Goal: Task Accomplishment & Management: Manage account settings

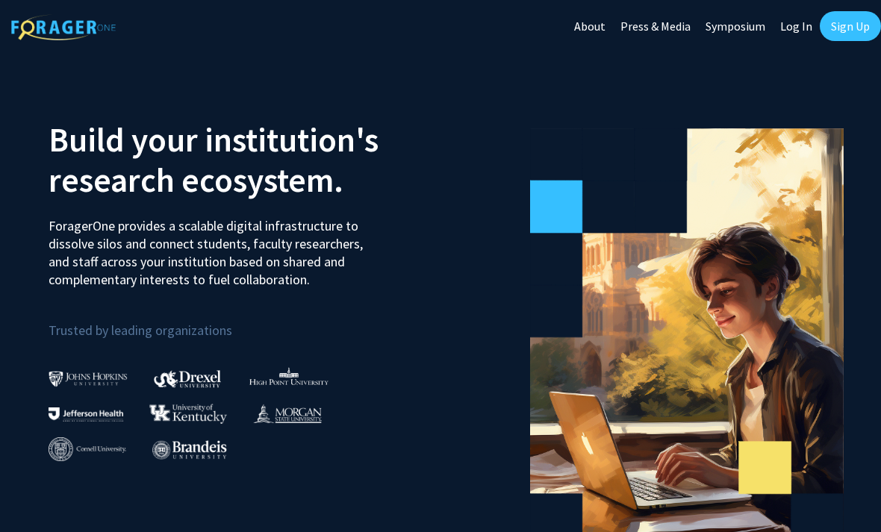
click at [799, 36] on link "Log In" at bounding box center [796, 26] width 47 height 52
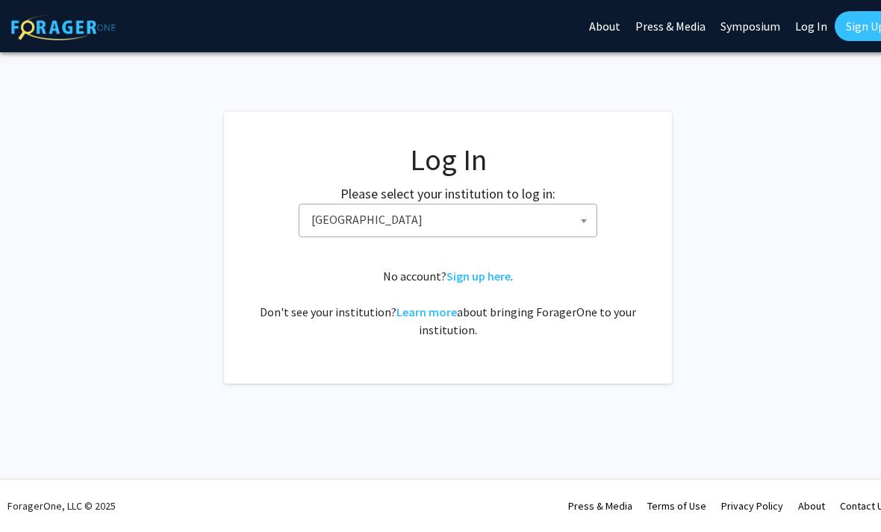
click at [585, 219] on span at bounding box center [584, 221] width 15 height 33
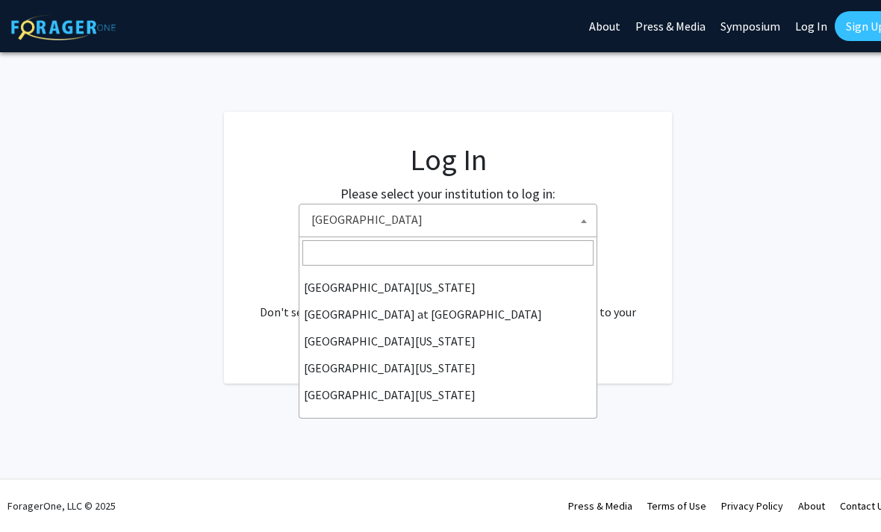
scroll to position [523, 0]
select select "33"
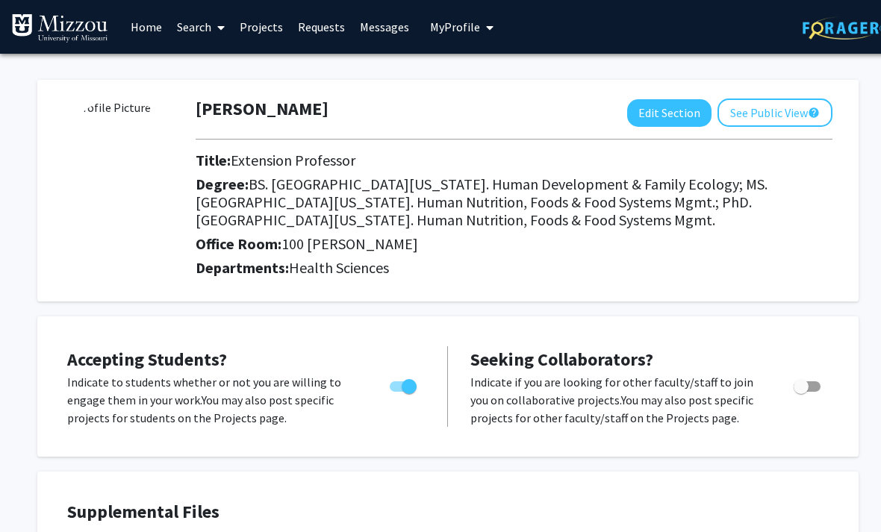
click at [672, 108] on button "Edit Section" at bounding box center [669, 113] width 84 height 28
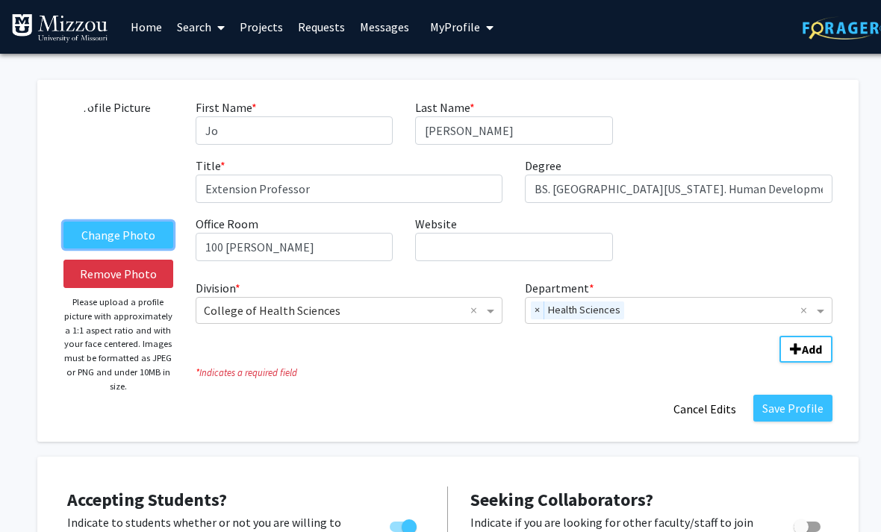
click at [124, 236] on label "Change Photo" at bounding box center [118, 235] width 110 height 27
click at [0, 0] on input "Change Photo" at bounding box center [0, 0] width 0 height 0
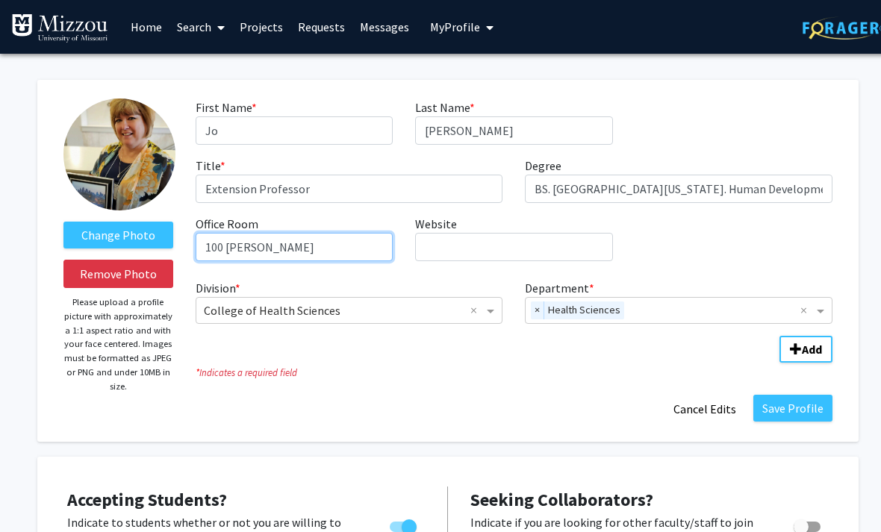
click at [224, 243] on input "100 Gentry Hall" at bounding box center [294, 247] width 197 height 28
type input "204 Gentry Hall"
click at [809, 416] on button "Save Profile" at bounding box center [793, 408] width 79 height 27
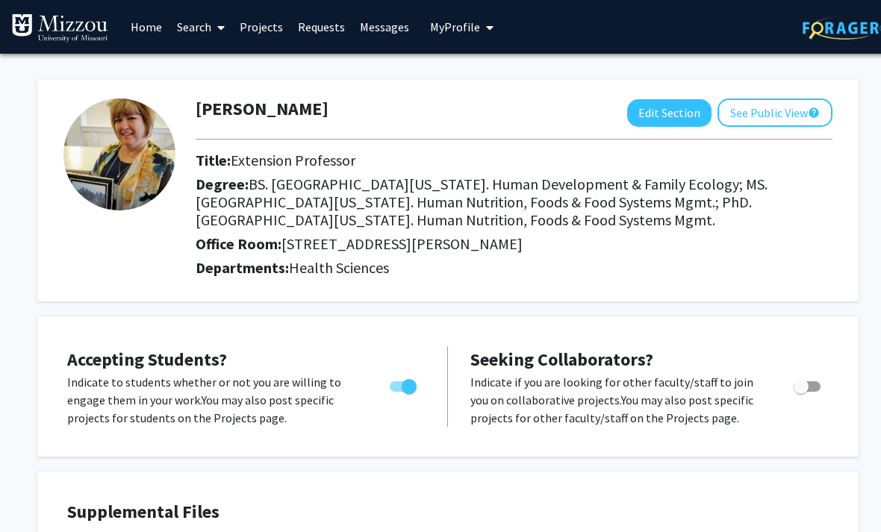
click at [180, 353] on span "Accepting Students?" at bounding box center [147, 359] width 160 height 23
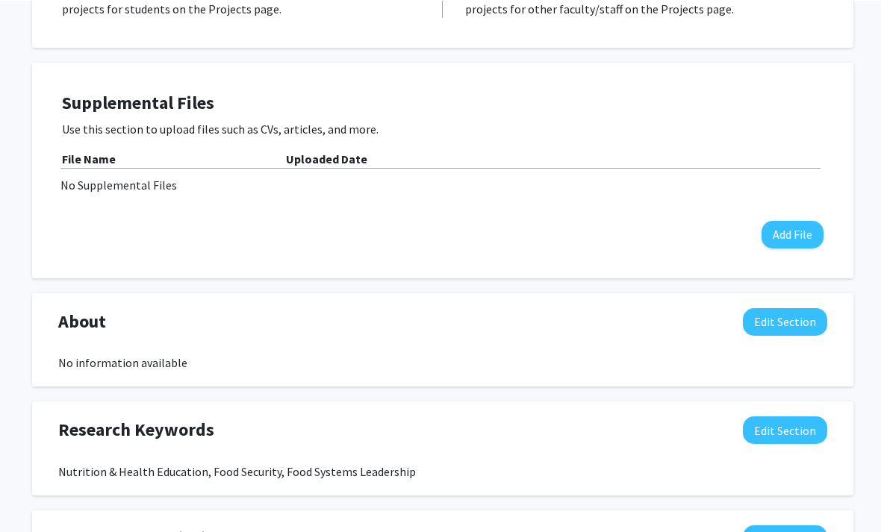
scroll to position [353, 5]
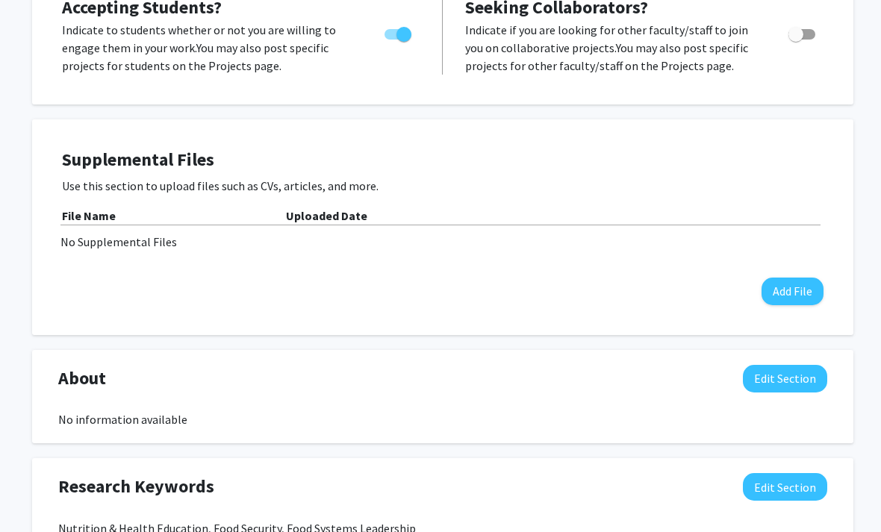
click at [798, 291] on button "Add File" at bounding box center [793, 292] width 62 height 28
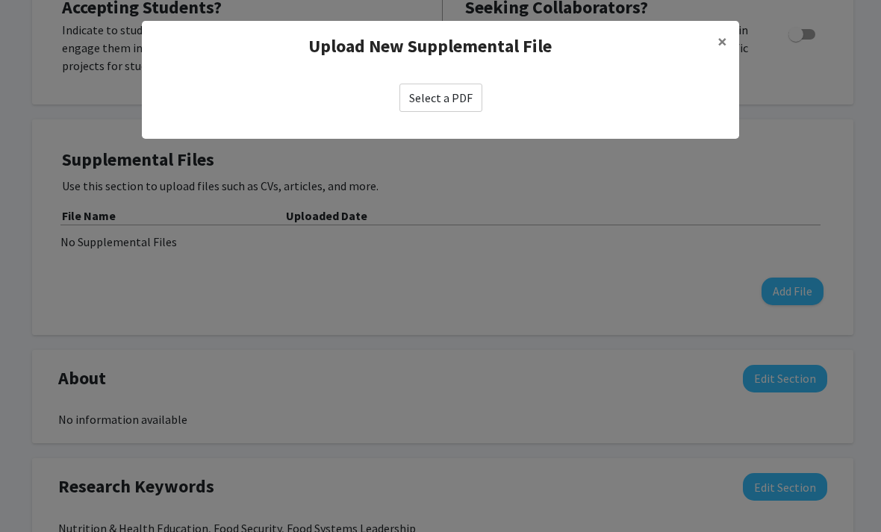
click at [720, 46] on span "×" at bounding box center [723, 41] width 10 height 23
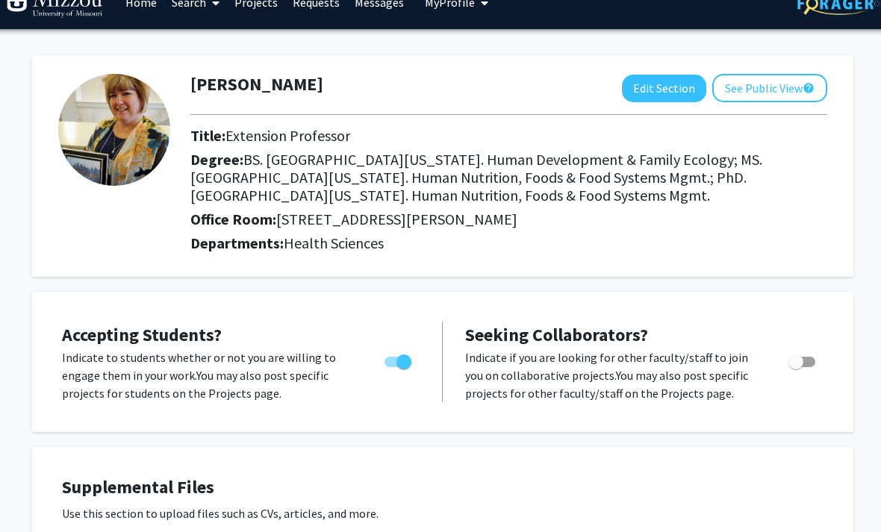
scroll to position [0, 5]
